Goal: Find specific page/section: Find specific page/section

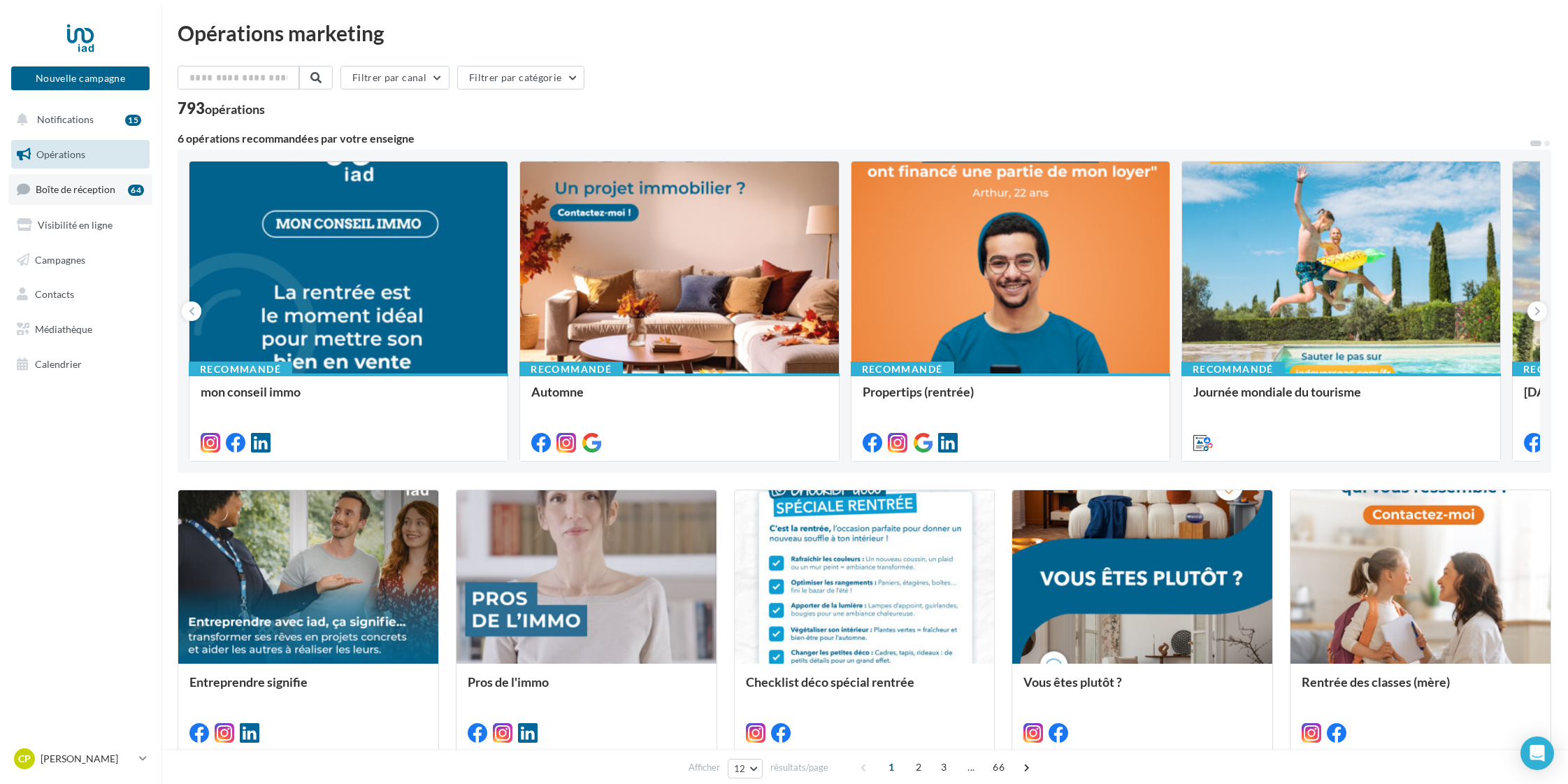
click at [74, 190] on span "Boîte de réception" at bounding box center [75, 189] width 80 height 12
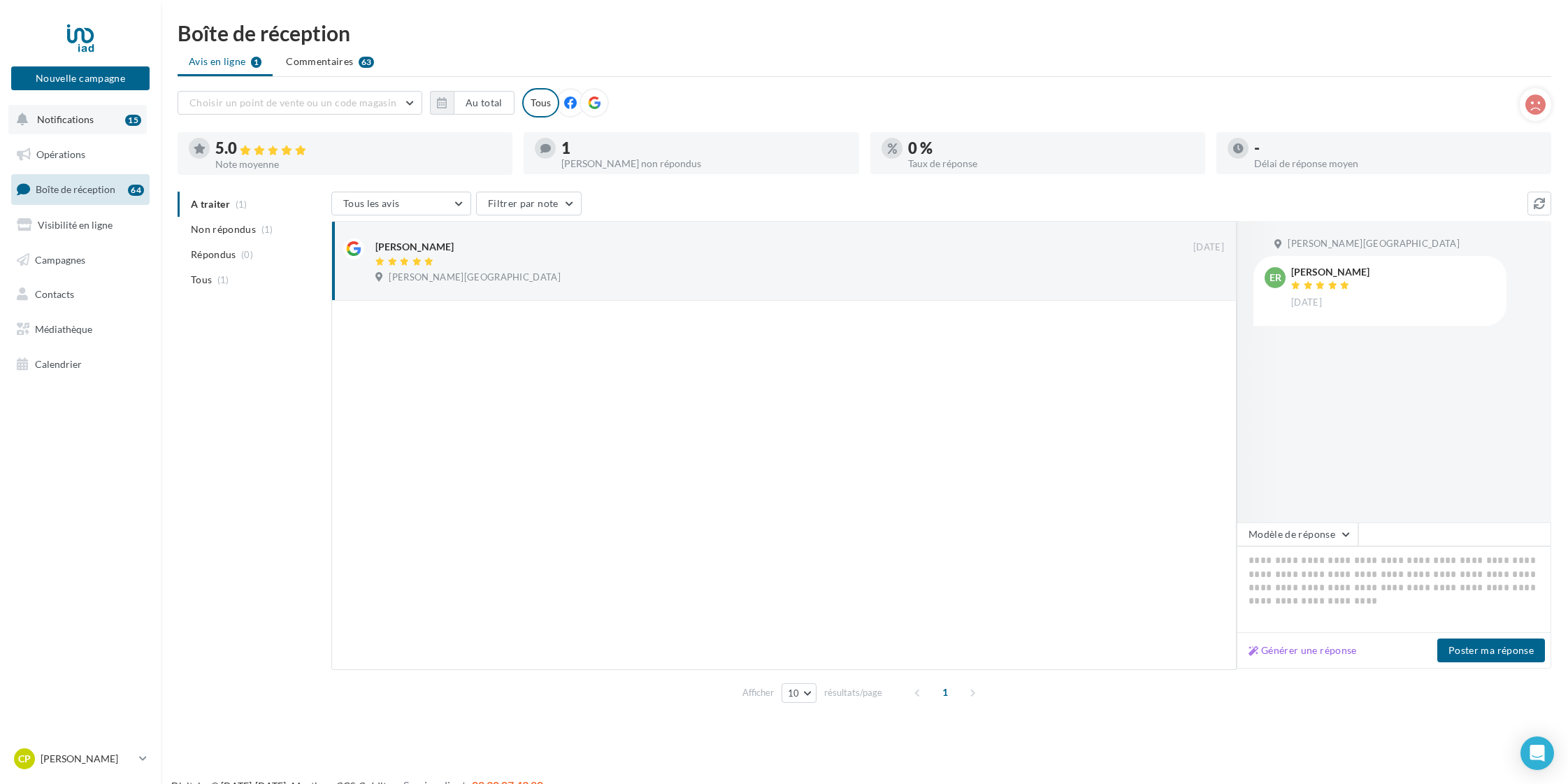
click at [84, 119] on span "Notifications" at bounding box center [65, 119] width 56 height 12
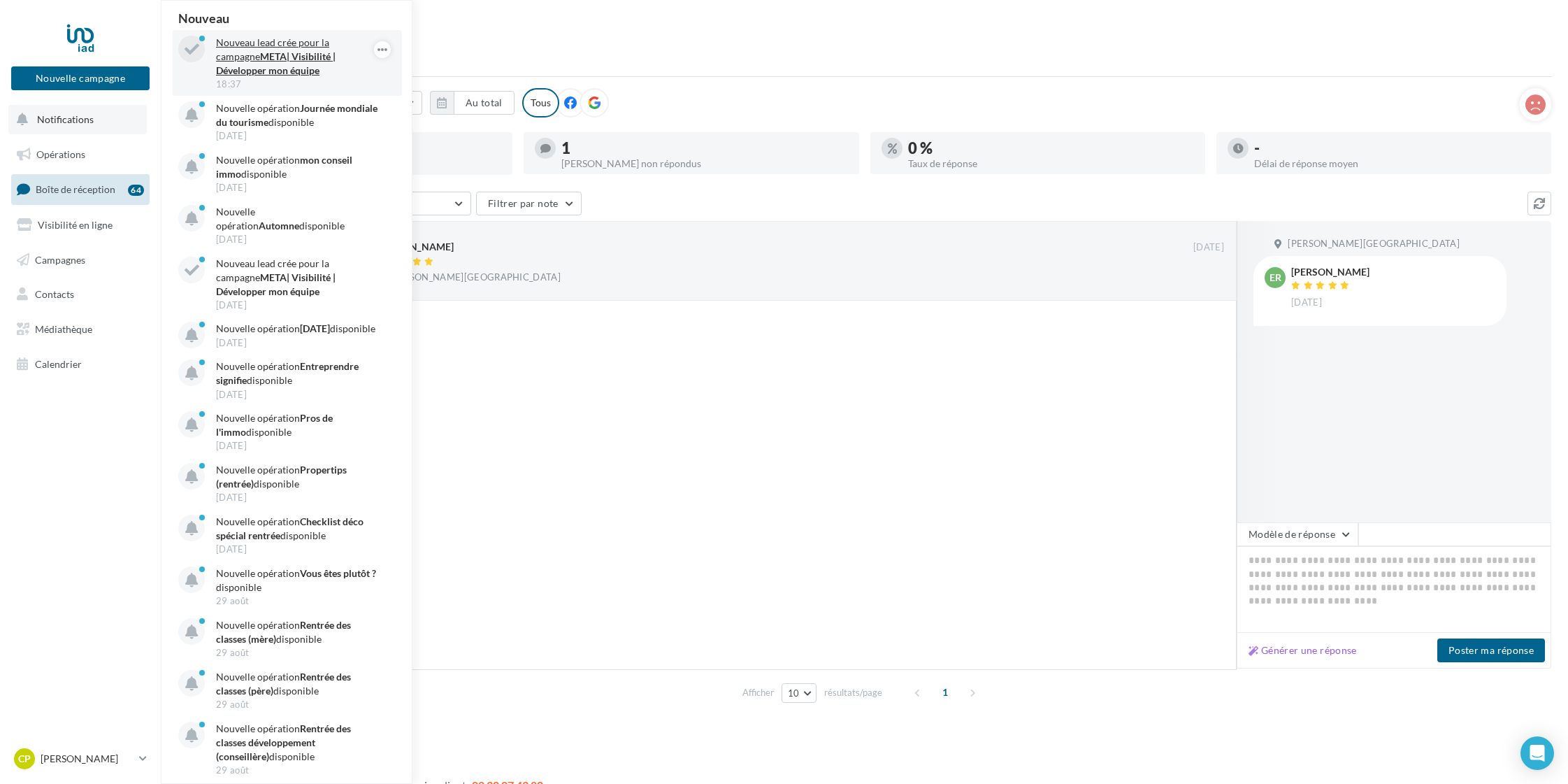
click at [289, 52] on strong "META| Visibilité | Développer mon équipe" at bounding box center [275, 63] width 119 height 26
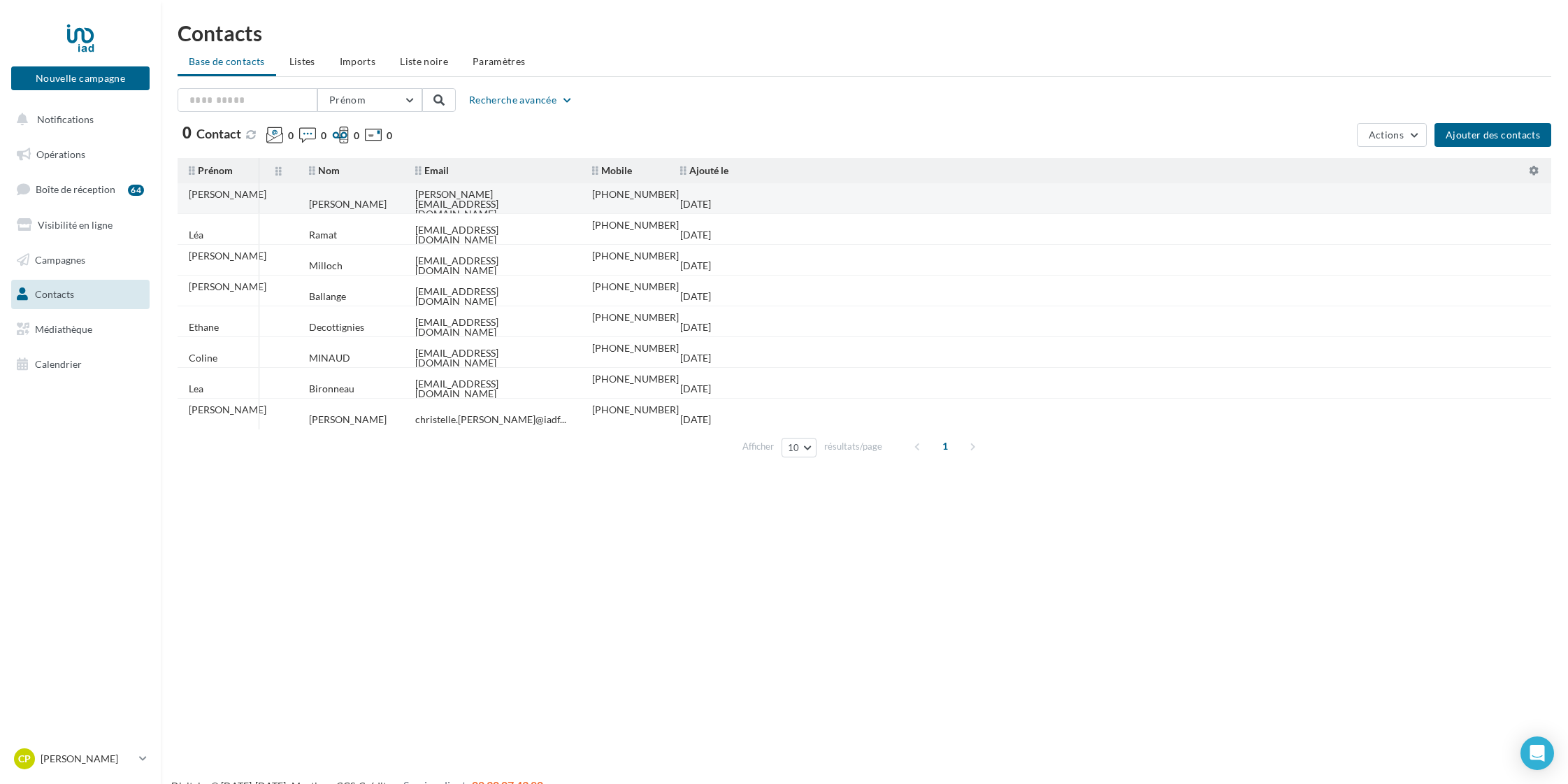
click at [369, 204] on td "Ruter" at bounding box center [351, 204] width 106 height 31
